Goal: Information Seeking & Learning: Learn about a topic

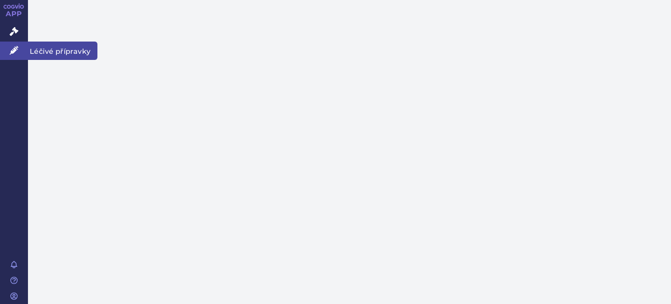
click at [16, 47] on icon at bounding box center [14, 50] width 9 height 9
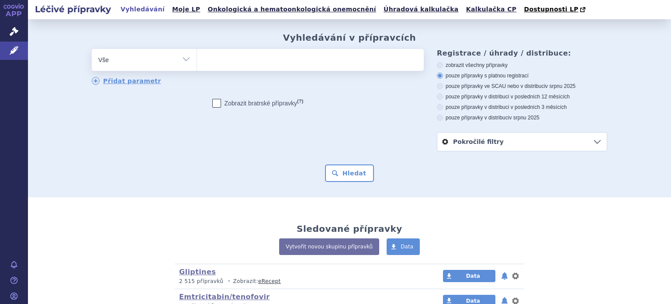
click at [236, 63] on ul at bounding box center [310, 58] width 227 height 18
click at [197, 63] on select at bounding box center [197, 59] width 0 height 22
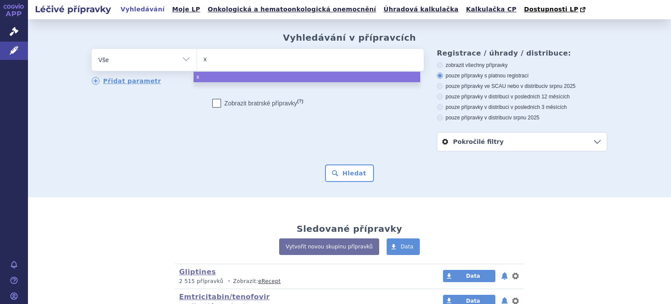
type input "xa"
type input "xare"
type input "xarel"
type input "xarelto"
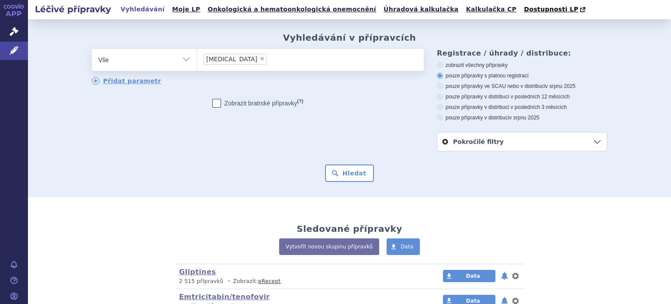
select select "xarelto"
click at [350, 173] on button "Hledat" at bounding box center [349, 172] width 49 height 17
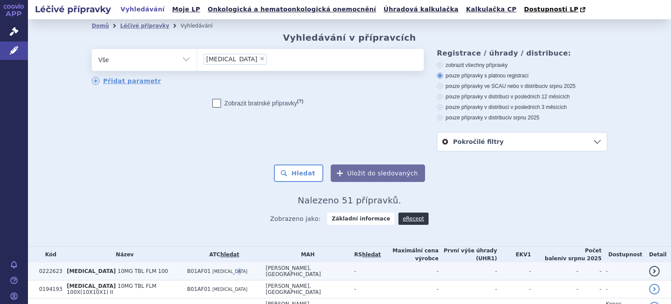
click at [245, 269] on span "RIVAROXABAN" at bounding box center [229, 271] width 35 height 5
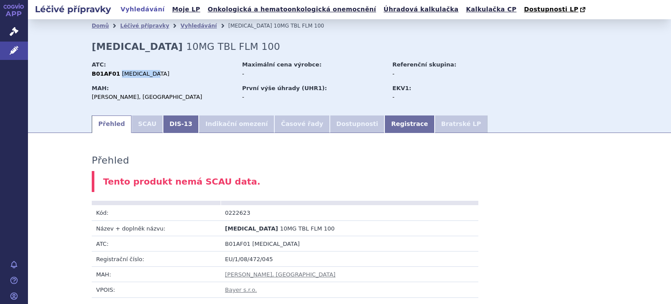
drag, startPoint x: 155, startPoint y: 77, endPoint x: 114, endPoint y: 77, distance: 41.9
click at [114, 77] on div "B01AF01 RIVAROXABAN" at bounding box center [163, 74] width 142 height 8
copy span "RIVAROXABAN"
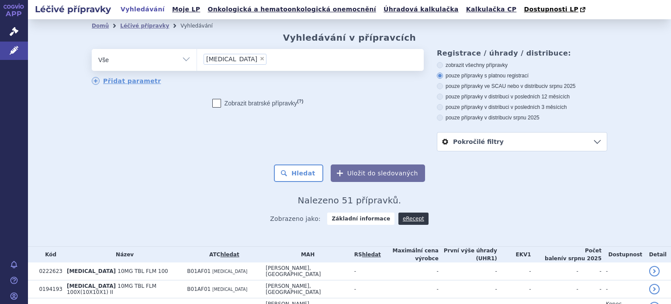
click at [259, 60] on span "×" at bounding box center [261, 58] width 5 height 5
click at [197, 60] on select "xarelto" at bounding box center [197, 59] width 0 height 22
select select
type input "[MEDICAL_DATA]"
select select "[MEDICAL_DATA]"
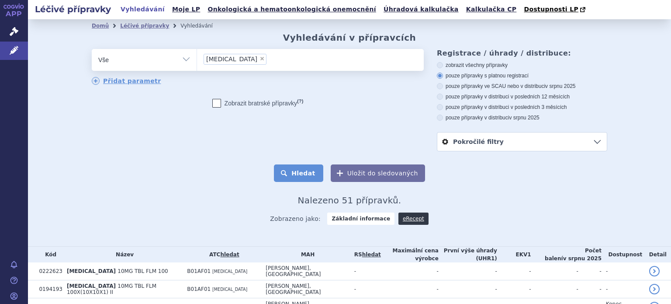
click at [307, 172] on button "Hledat" at bounding box center [298, 172] width 49 height 17
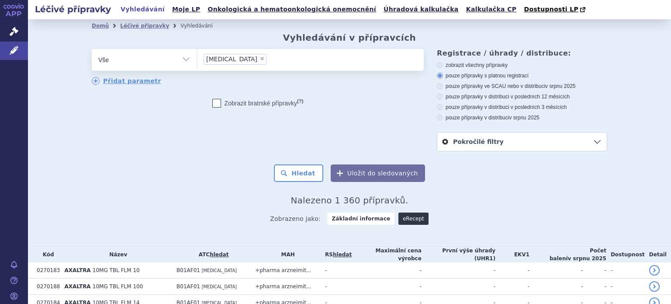
click at [409, 219] on link "eRecept" at bounding box center [413, 218] width 30 height 12
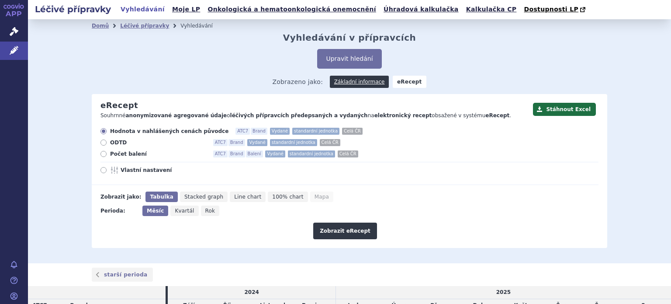
click at [205, 213] on span "Rok" at bounding box center [210, 210] width 10 height 6
click at [201, 211] on input "Rok" at bounding box center [204, 208] width 6 height 6
radio input "true"
click at [348, 230] on button "Zobrazit eRecept" at bounding box center [345, 230] width 64 height 17
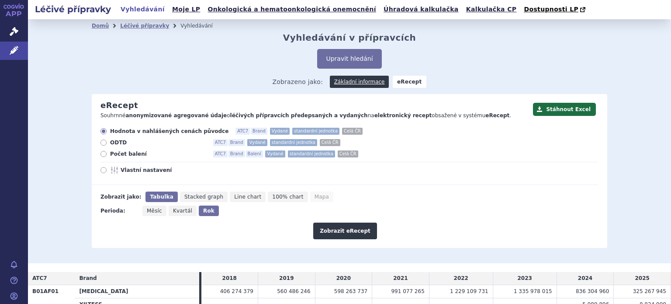
click at [119, 153] on span "Počet balení" at bounding box center [158, 153] width 96 height 7
click at [107, 153] on input "Počet balení ATC7 Brand Balení Vydané standardní jednotka Celá ČR" at bounding box center [104, 155] width 6 height 6
radio input "true"
click at [348, 232] on button "Zobrazit eRecept" at bounding box center [345, 230] width 64 height 17
click at [110, 141] on span "ODTD" at bounding box center [158, 142] width 96 height 7
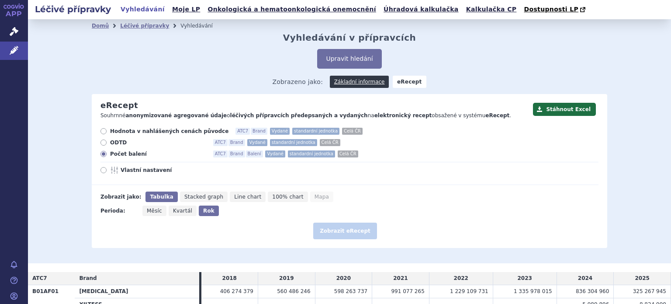
click at [107, 141] on input "ODTD ATC7 Brand Vydané standardní jednotka Celá ČR" at bounding box center [104, 144] width 6 height 6
radio input "true"
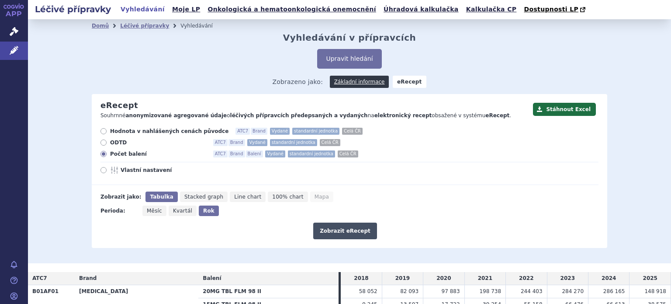
click at [342, 228] on button "Zobrazit eRecept" at bounding box center [345, 230] width 64 height 17
click at [97, 141] on div "Hodnota v nahlášených cenách původce ATC7 Brand Vydané standardní jednotka Celá…" at bounding box center [345, 156] width 507 height 57
click at [102, 143] on icon at bounding box center [103, 142] width 6 height 6
click at [102, 143] on input "ODTD ATC7 Brand Vydané standardní jednotka Celá ČR" at bounding box center [104, 144] width 6 height 6
radio input "true"
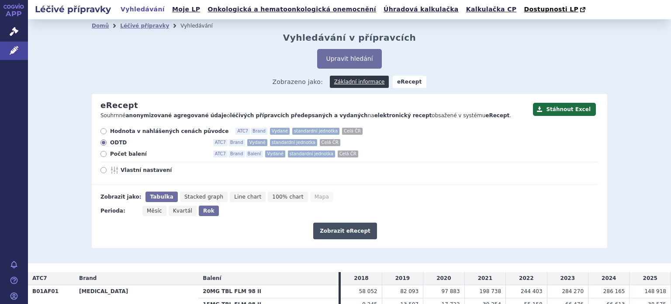
click at [343, 229] on button "Zobrazit eRecept" at bounding box center [345, 230] width 64 height 17
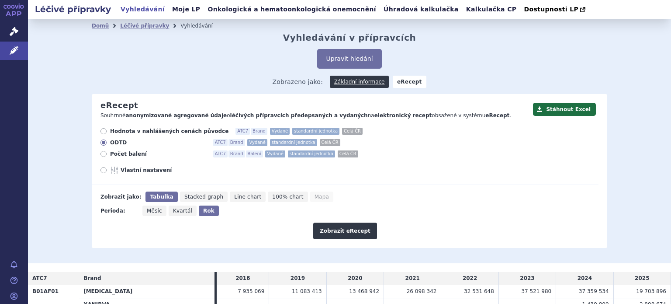
scroll to position [198, 0]
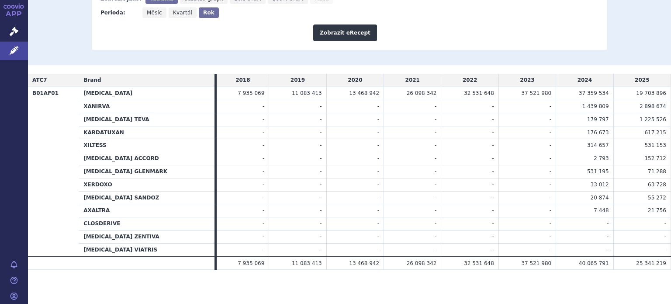
click at [659, 263] on span "25 341 219" at bounding box center [651, 263] width 30 height 6
drag, startPoint x: 232, startPoint y: 261, endPoint x: 531, endPoint y: 281, distance: 299.4
click at [234, 260] on td "7 935 069" at bounding box center [243, 262] width 52 height 13
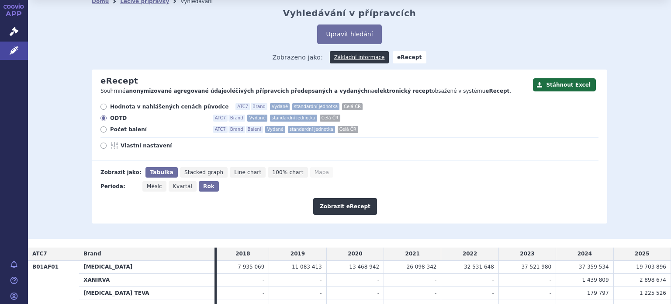
scroll to position [0, 0]
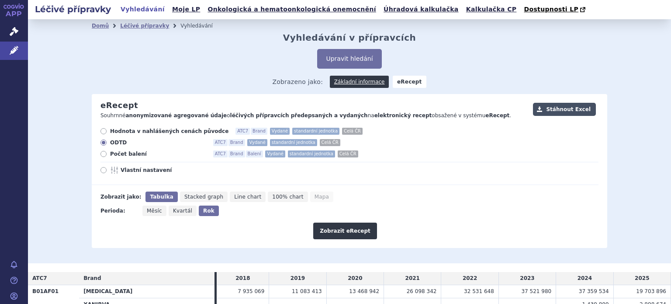
click at [563, 114] on button "Stáhnout Excel" at bounding box center [564, 109] width 63 height 13
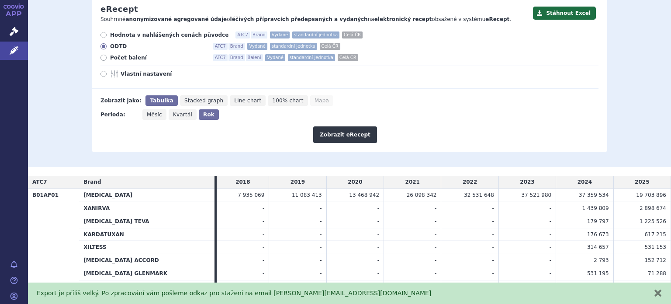
scroll to position [131, 0]
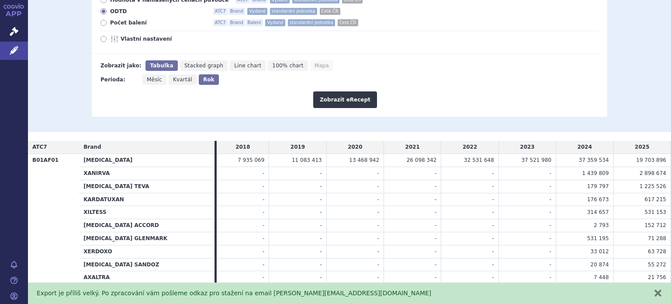
click at [150, 83] on span "Měsíc" at bounding box center [154, 79] width 15 height 6
click at [148, 80] on input "Měsíc" at bounding box center [145, 77] width 6 height 6
radio input "true"
click at [335, 98] on button "Zobrazit eRecept" at bounding box center [345, 99] width 64 height 17
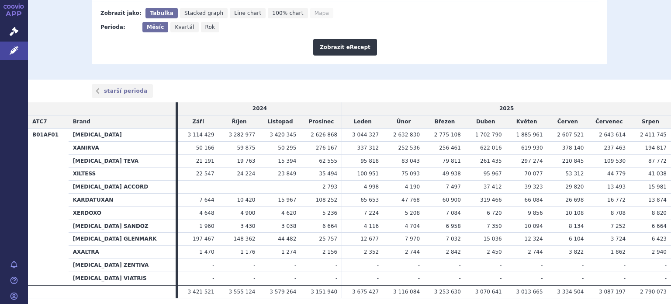
scroll to position [168, 0]
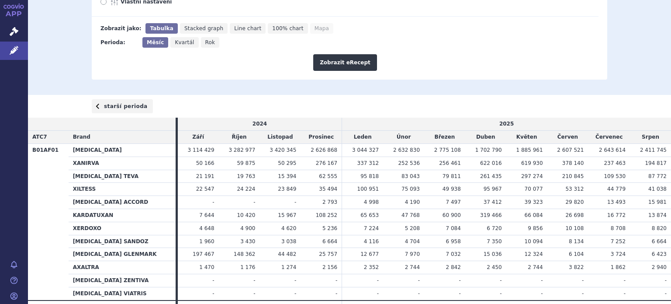
click at [128, 109] on link "starší perioda" at bounding box center [122, 106] width 61 height 14
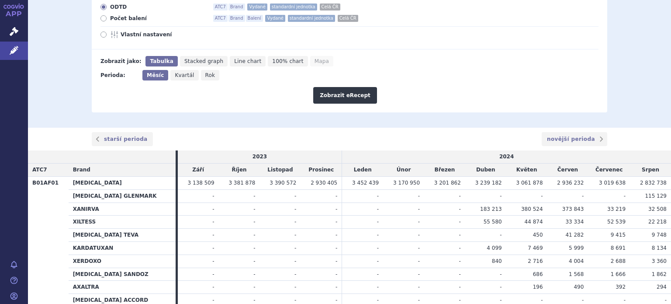
scroll to position [124, 0]
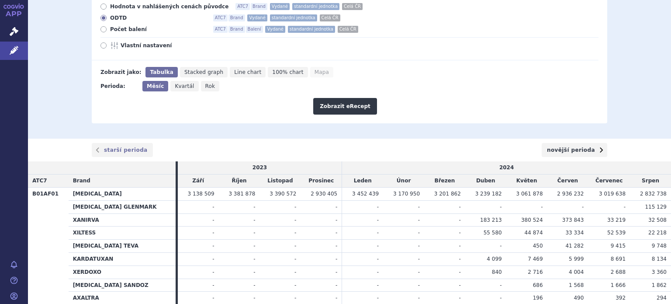
click at [589, 150] on link "novější perioda" at bounding box center [575, 150] width 66 height 14
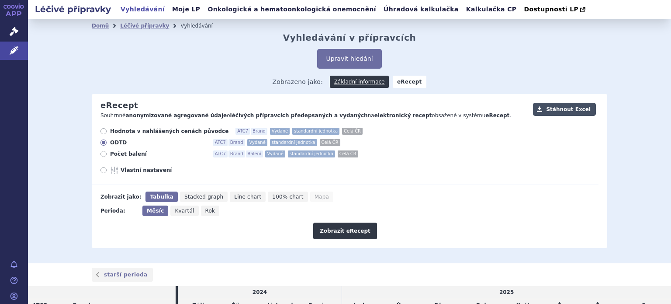
click at [567, 110] on button "Stáhnout Excel" at bounding box center [564, 109] width 63 height 13
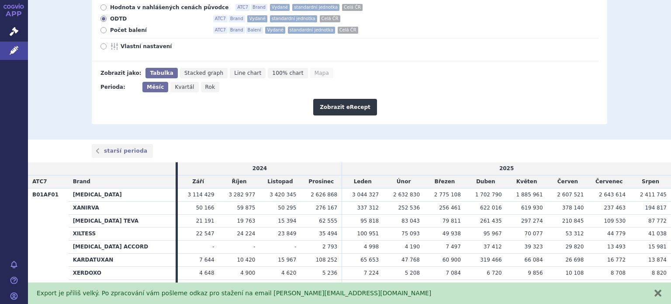
scroll to position [212, 0]
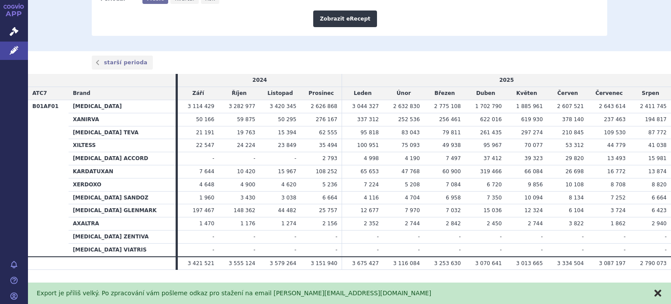
click at [660, 295] on button "zavřít" at bounding box center [657, 292] width 9 height 9
